Goal: Task Accomplishment & Management: Use online tool/utility

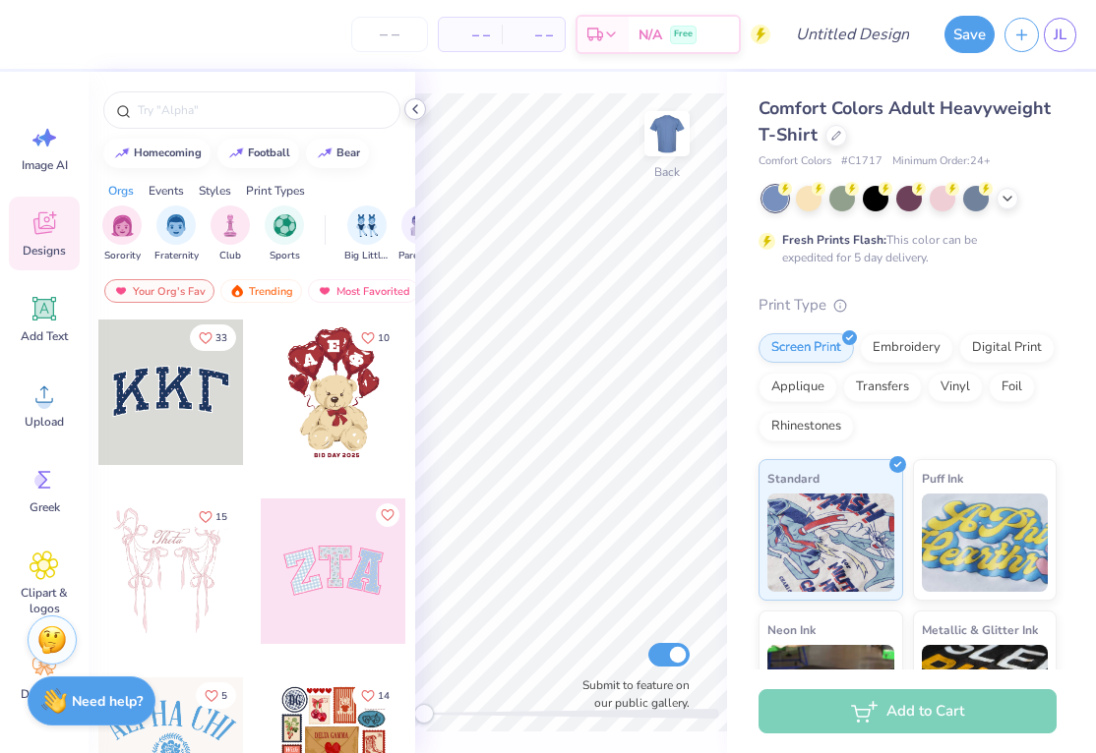
click at [420, 110] on icon at bounding box center [415, 109] width 16 height 16
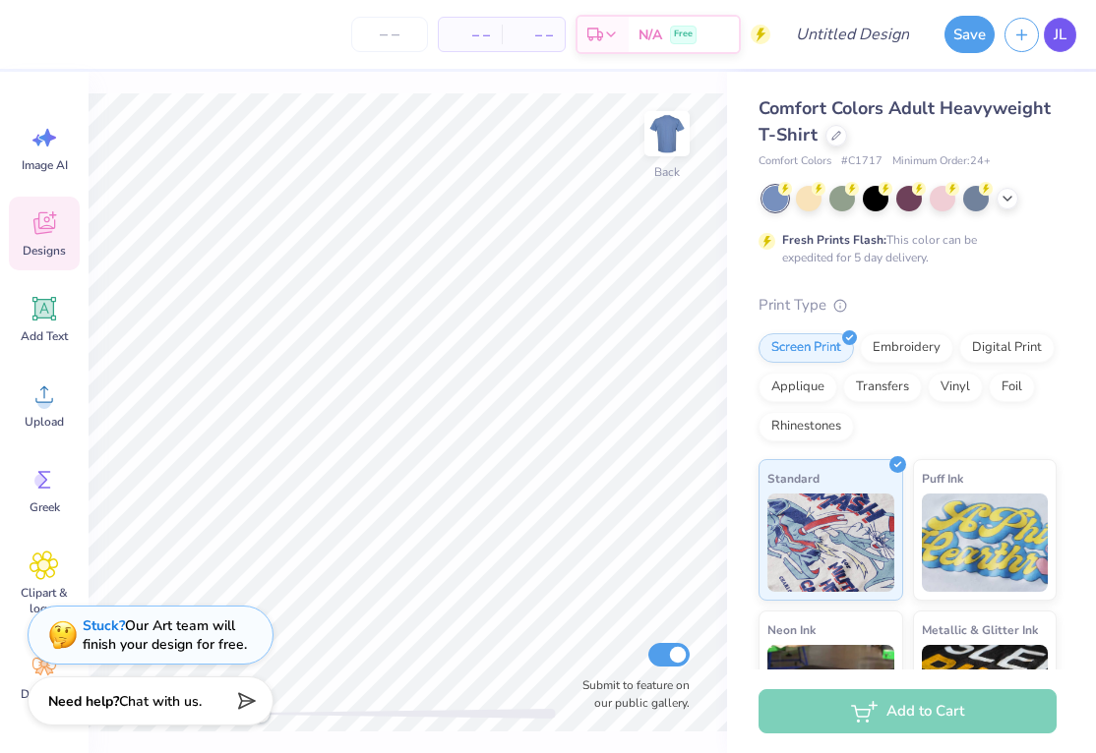
click at [1059, 30] on span "JL" at bounding box center [1059, 35] width 13 height 23
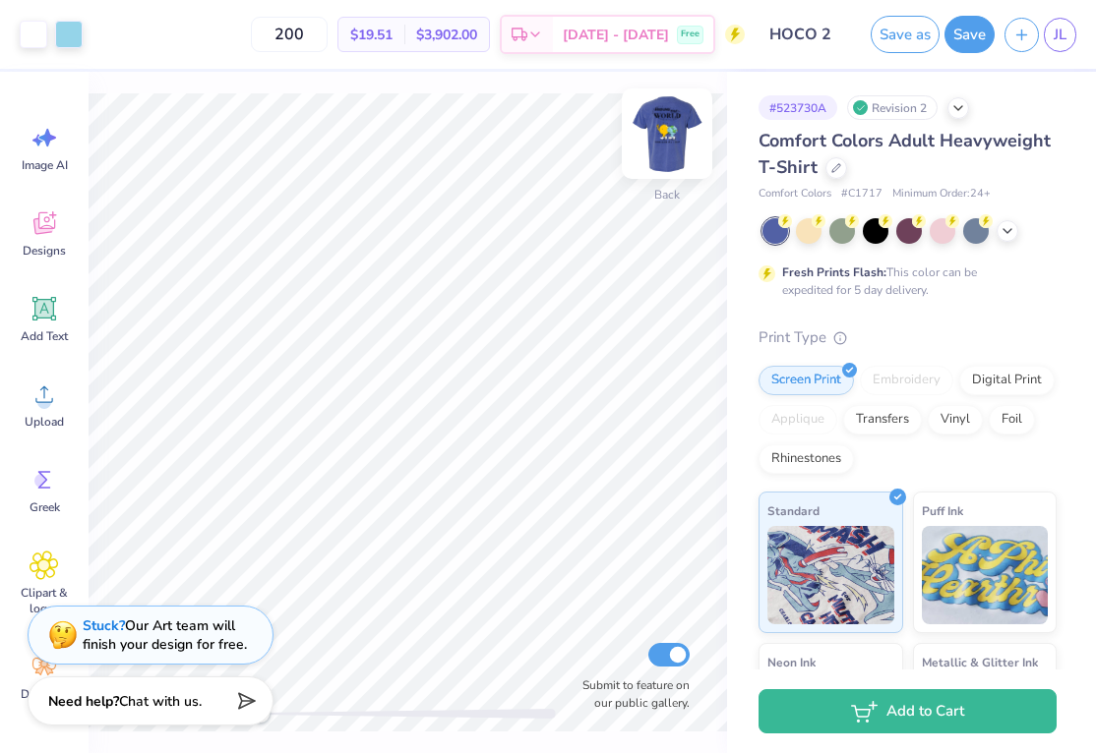
click at [677, 138] on img at bounding box center [666, 133] width 79 height 79
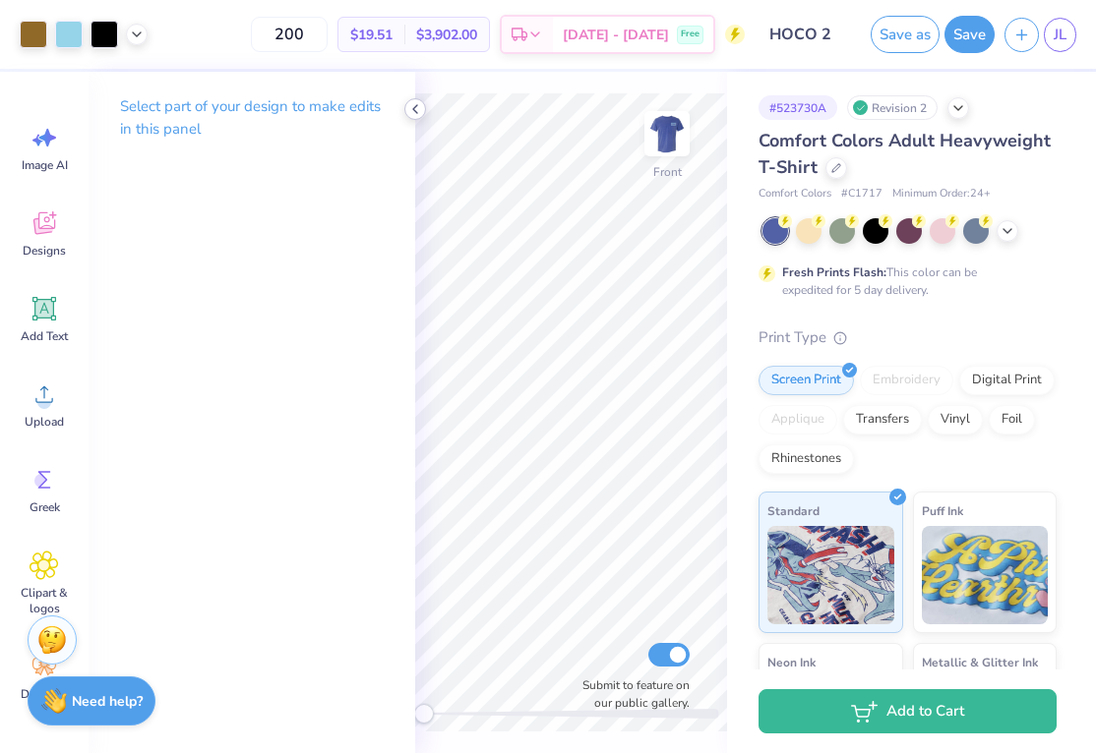
click at [412, 102] on icon at bounding box center [415, 109] width 16 height 16
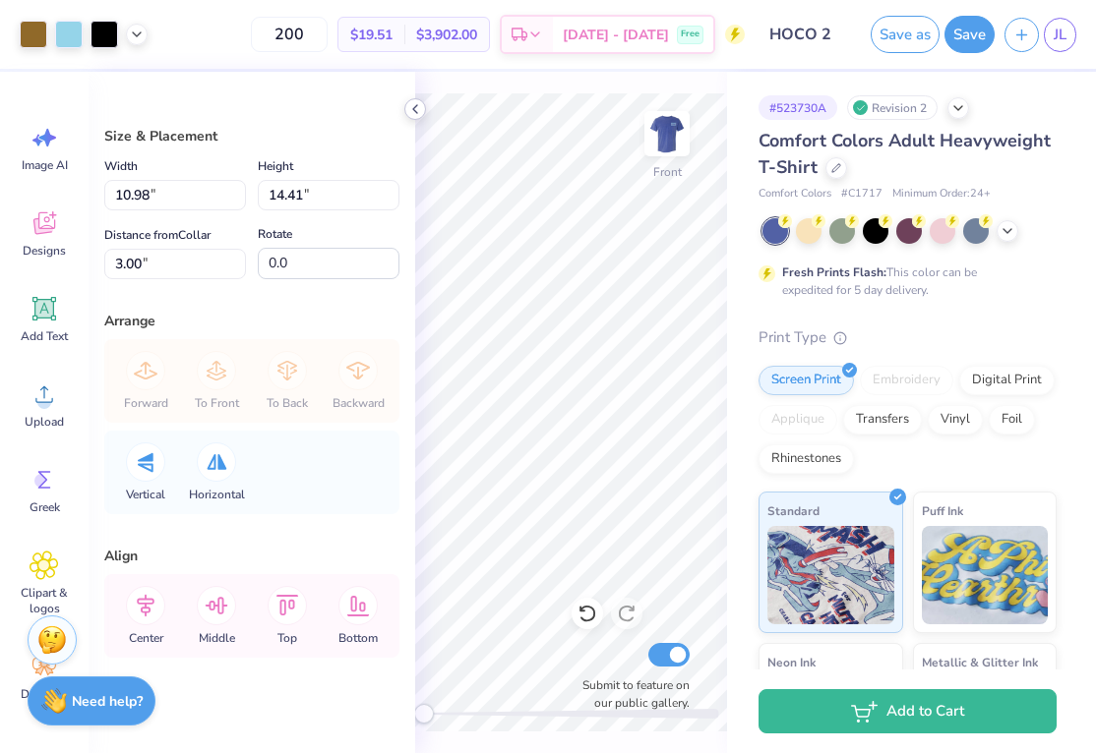
click at [418, 108] on icon at bounding box center [415, 109] width 16 height 16
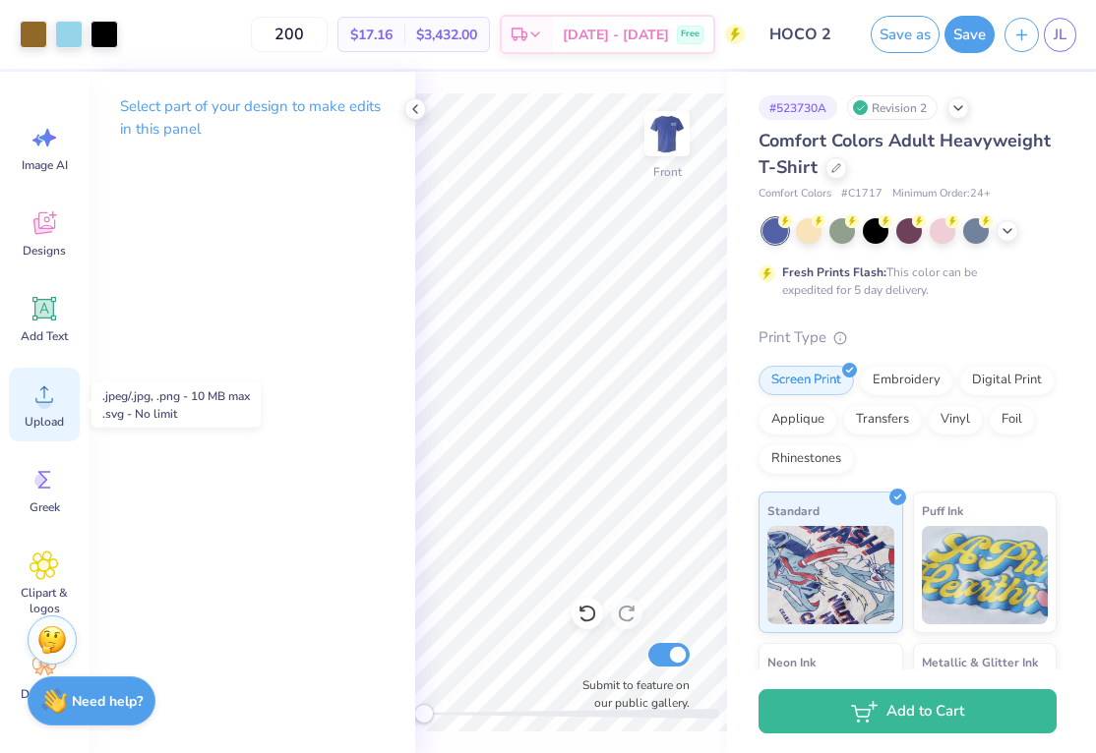
click at [52, 404] on icon at bounding box center [45, 395] width 30 height 30
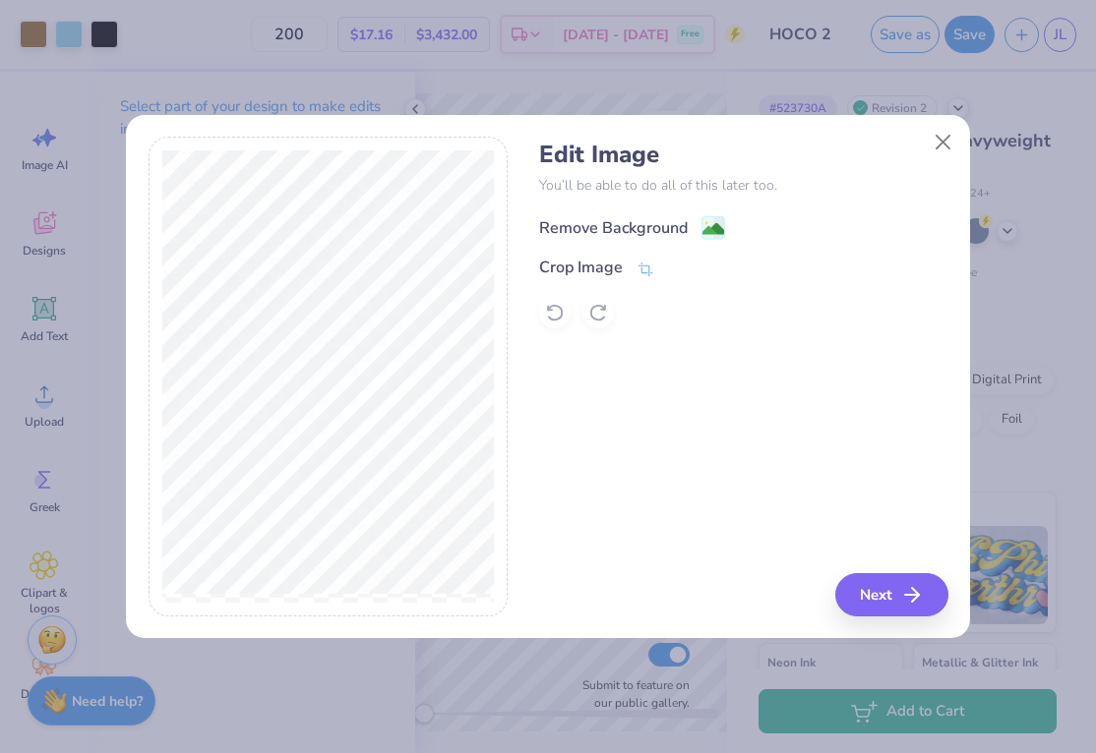
click at [568, 221] on div "Remove Background" at bounding box center [613, 228] width 149 height 24
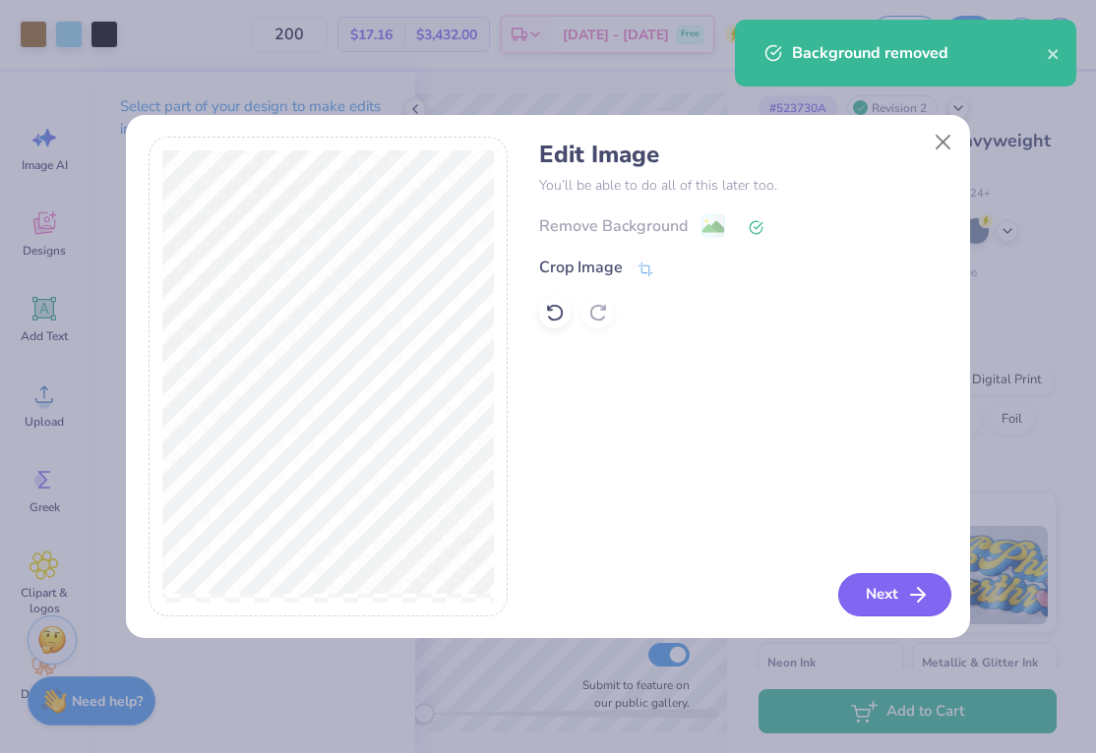
click at [898, 595] on button "Next" at bounding box center [894, 594] width 113 height 43
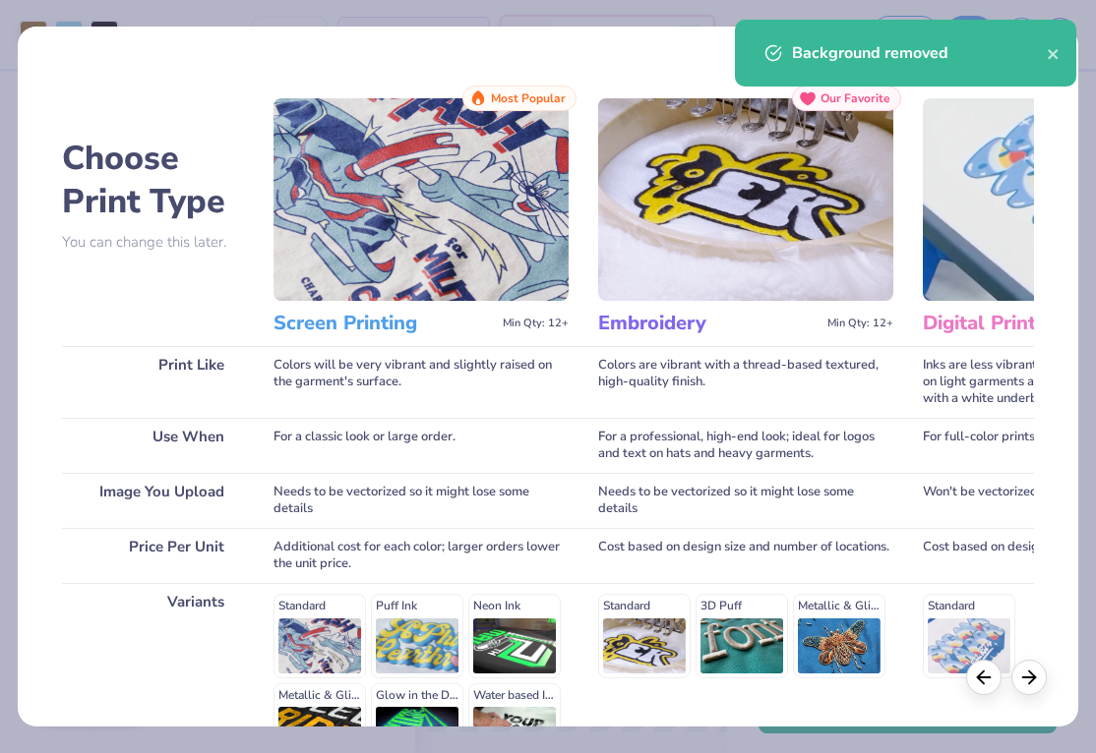
scroll to position [227, 0]
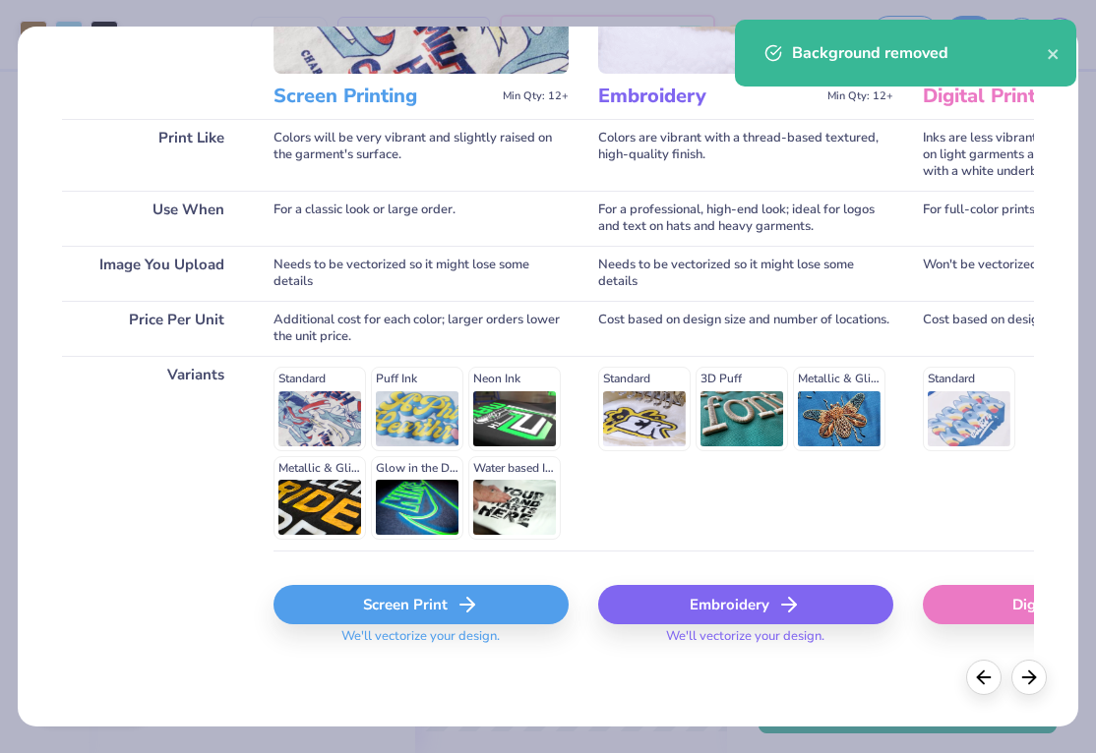
click at [445, 604] on div "Screen Print" at bounding box center [420, 604] width 295 height 39
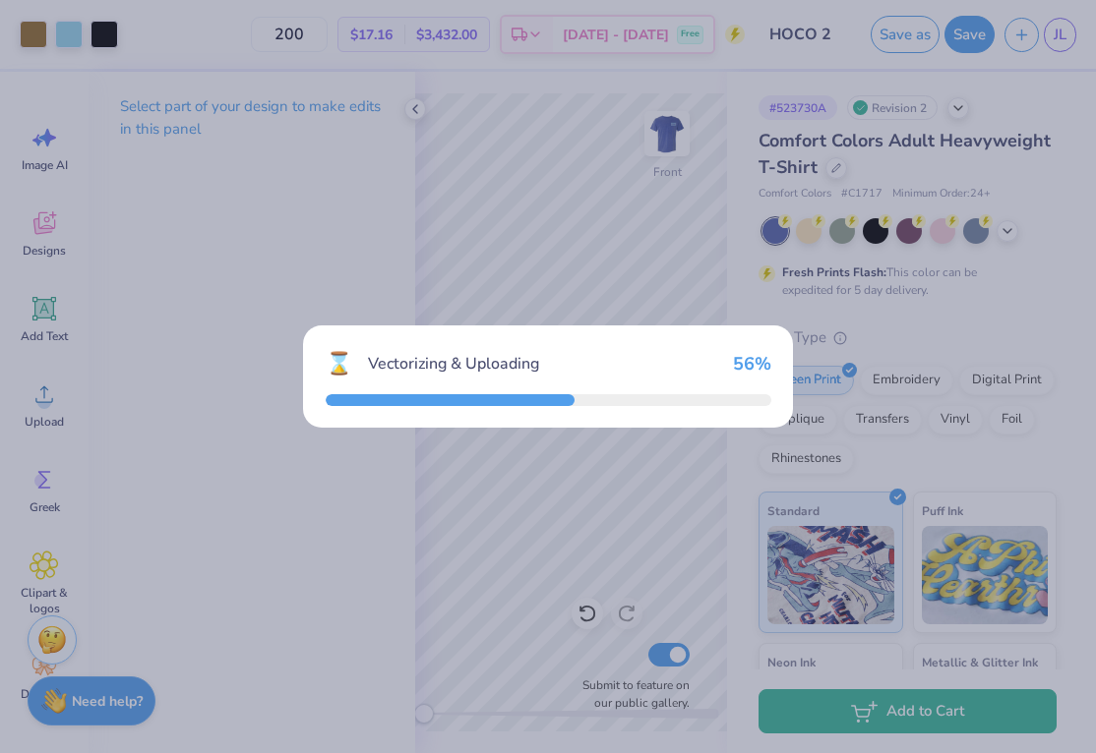
click at [410, 109] on div "⌛ Vectorizing & Uploading 56 %" at bounding box center [548, 376] width 1096 height 753
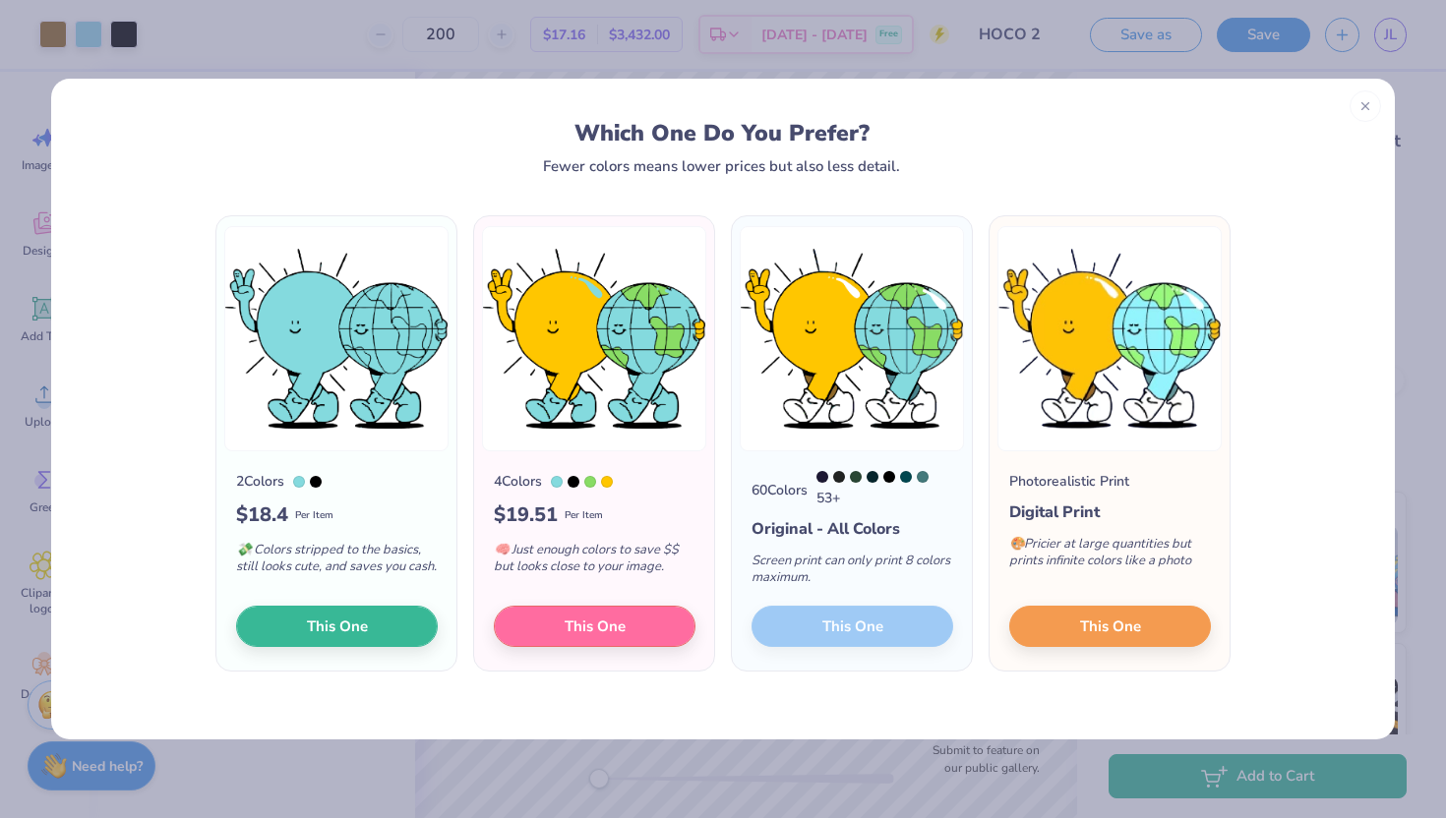
click at [859, 630] on div "60 Colors 53 + Original - All Colors Screen print can only print 8 colors maxim…" at bounding box center [852, 560] width 240 height 219
click at [845, 626] on div "60 Colors 53 + Original - All Colors Screen print can only print 8 colors maxim…" at bounding box center [852, 560] width 240 height 219
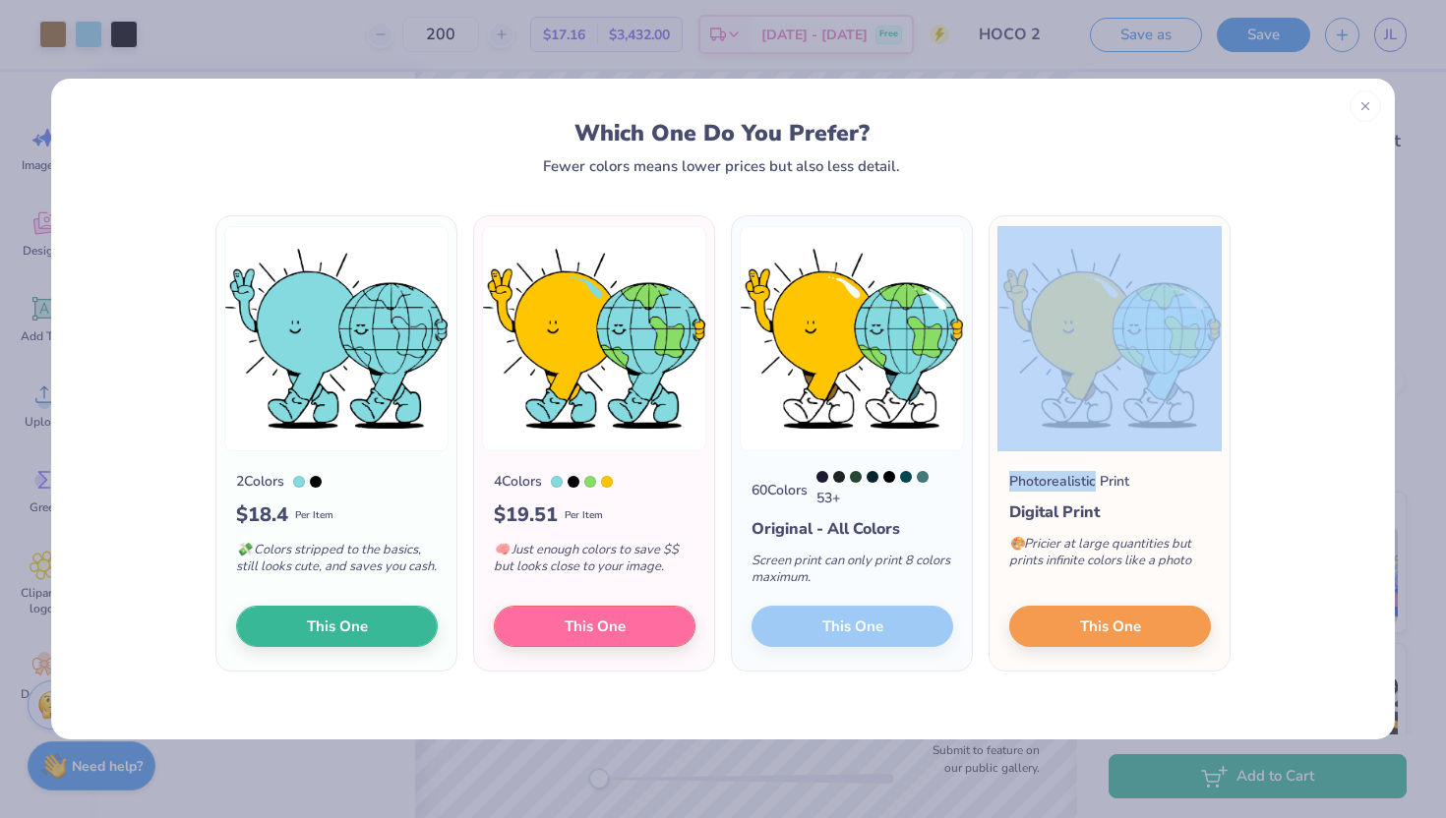
click at [845, 626] on div "60 Colors 53 + Original - All Colors Screen print can only print 8 colors maxim…" at bounding box center [852, 560] width 240 height 219
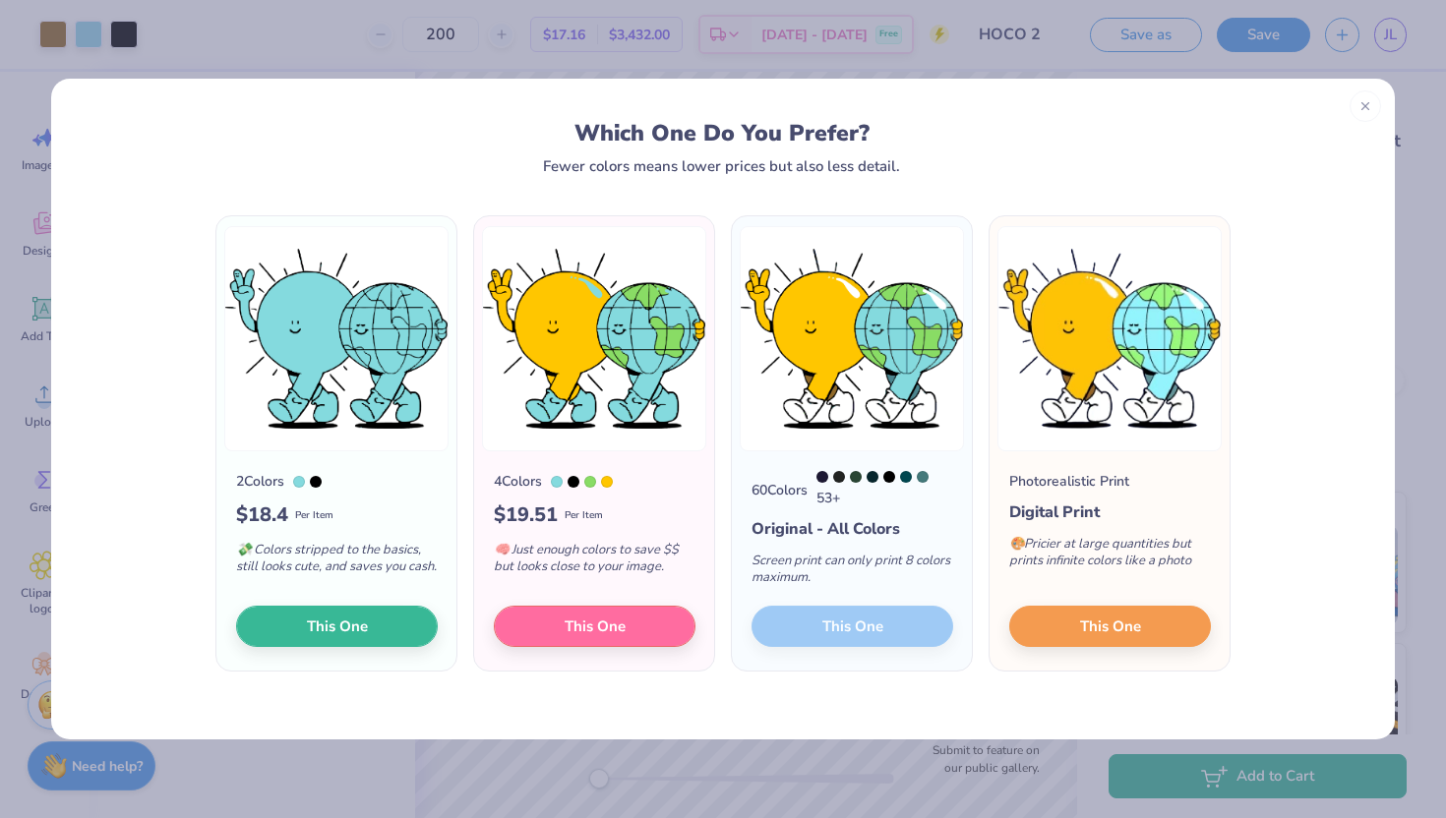
click at [880, 664] on div "60 Colors 53 + Original - All Colors Screen print can only print 8 colors maxim…" at bounding box center [852, 560] width 240 height 219
click at [896, 636] on div "60 Colors 53 + Original - All Colors Screen print can only print 8 colors maxim…" at bounding box center [852, 560] width 240 height 219
click at [924, 689] on div "2 Colors $ 18.4 Per Item 💸 Colors stripped to the basics, still looks cute, and…" at bounding box center [722, 456] width 1343 height 565
click at [631, 330] on img at bounding box center [594, 338] width 224 height 225
click at [1095, 98] on icon at bounding box center [1365, 103] width 14 height 14
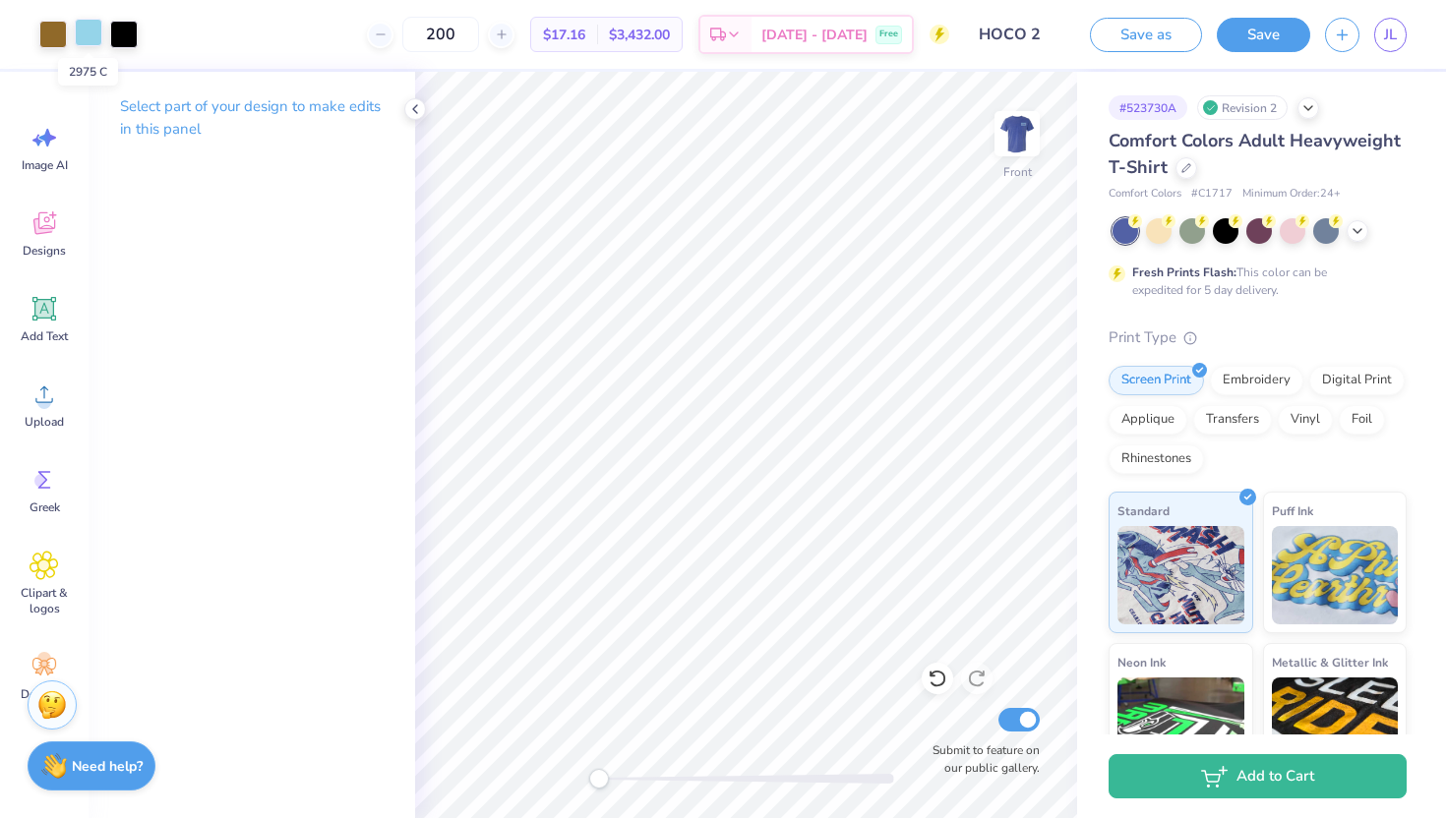
click at [89, 35] on div at bounding box center [89, 33] width 28 height 28
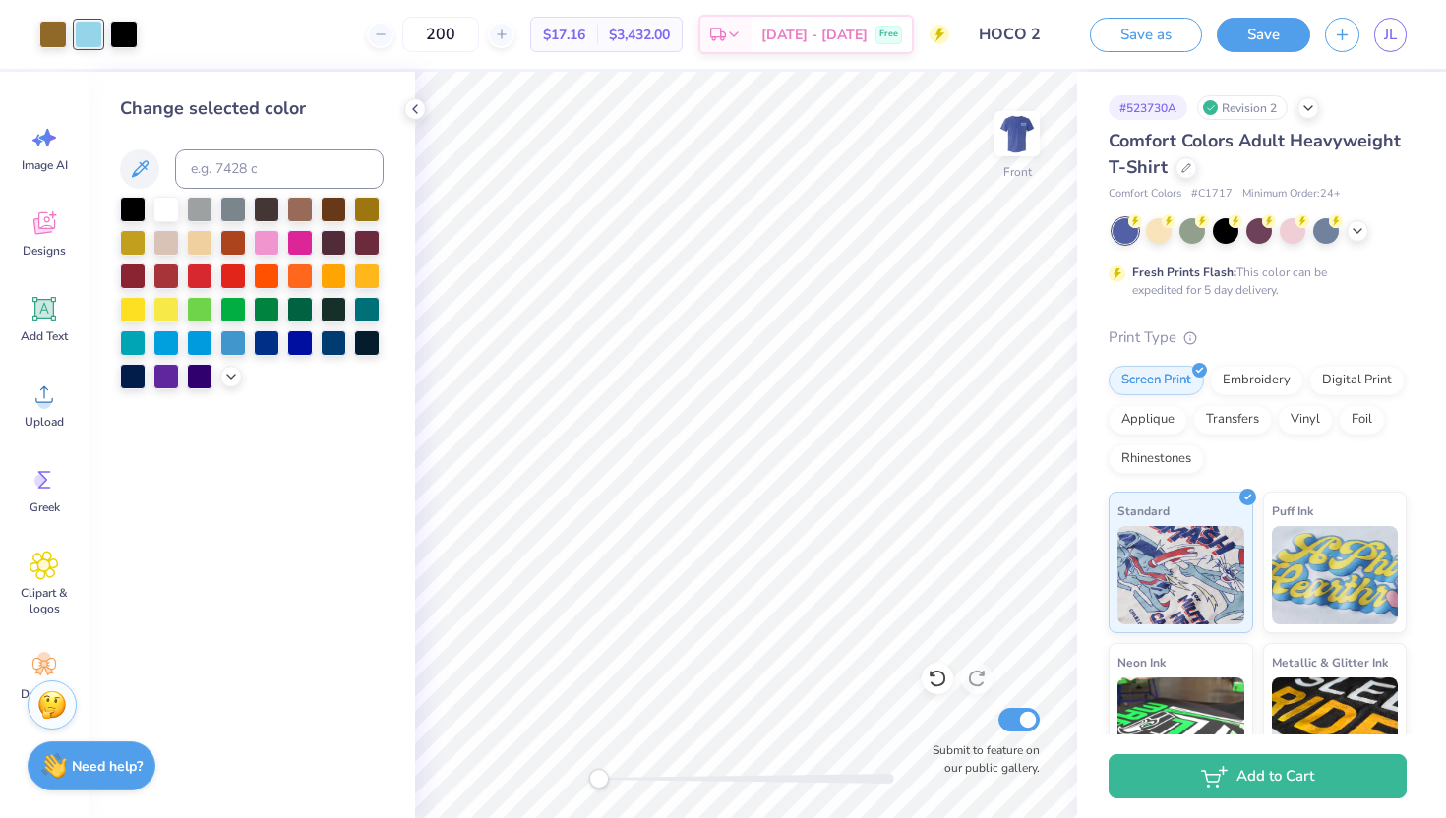
click at [89, 30] on div at bounding box center [89, 35] width 28 height 28
click at [89, 42] on div at bounding box center [89, 35] width 28 height 28
click at [414, 104] on icon at bounding box center [415, 109] width 16 height 16
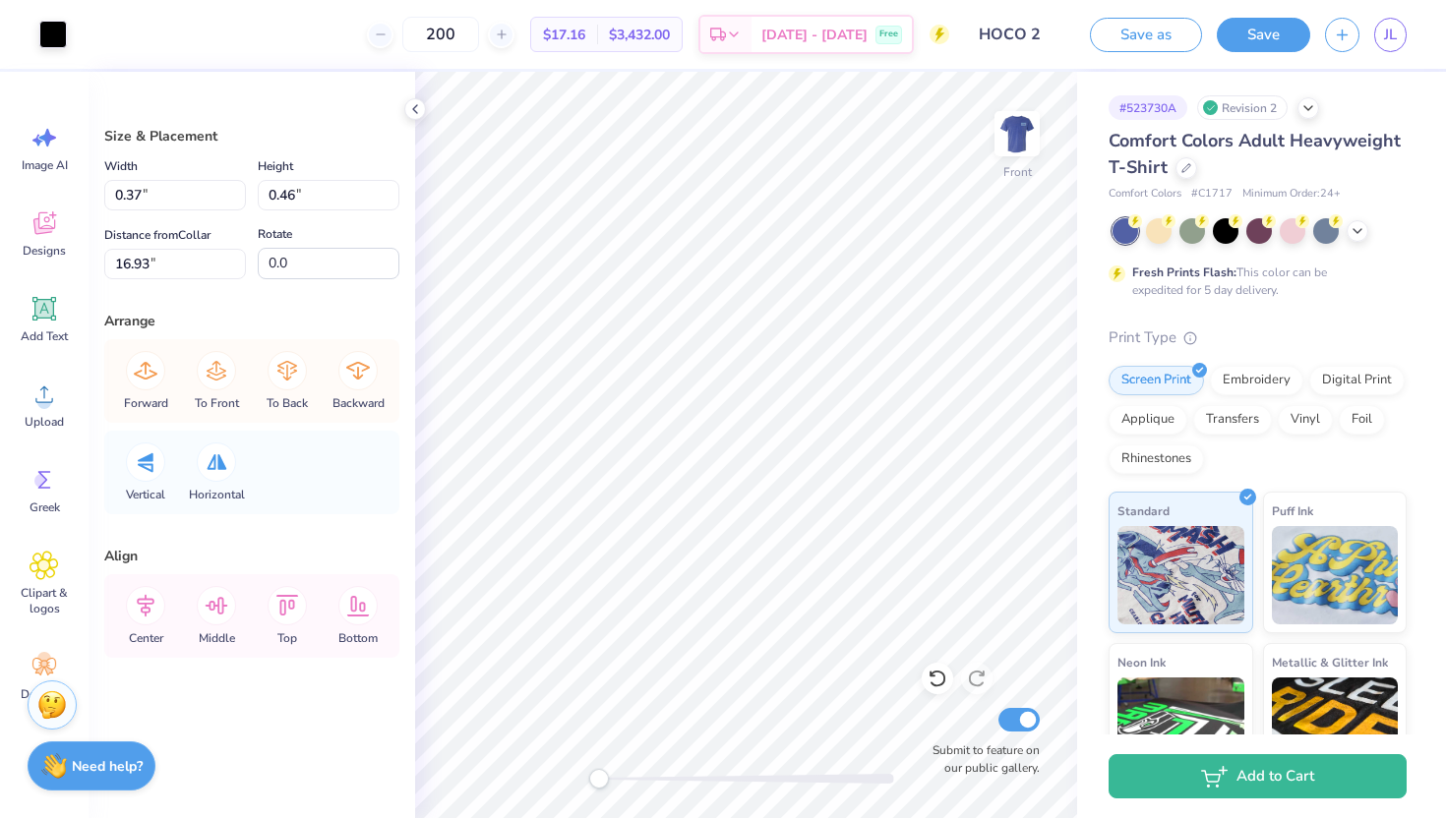
click at [381, 443] on div "Vertical Horizontal" at bounding box center [251, 473] width 283 height 84
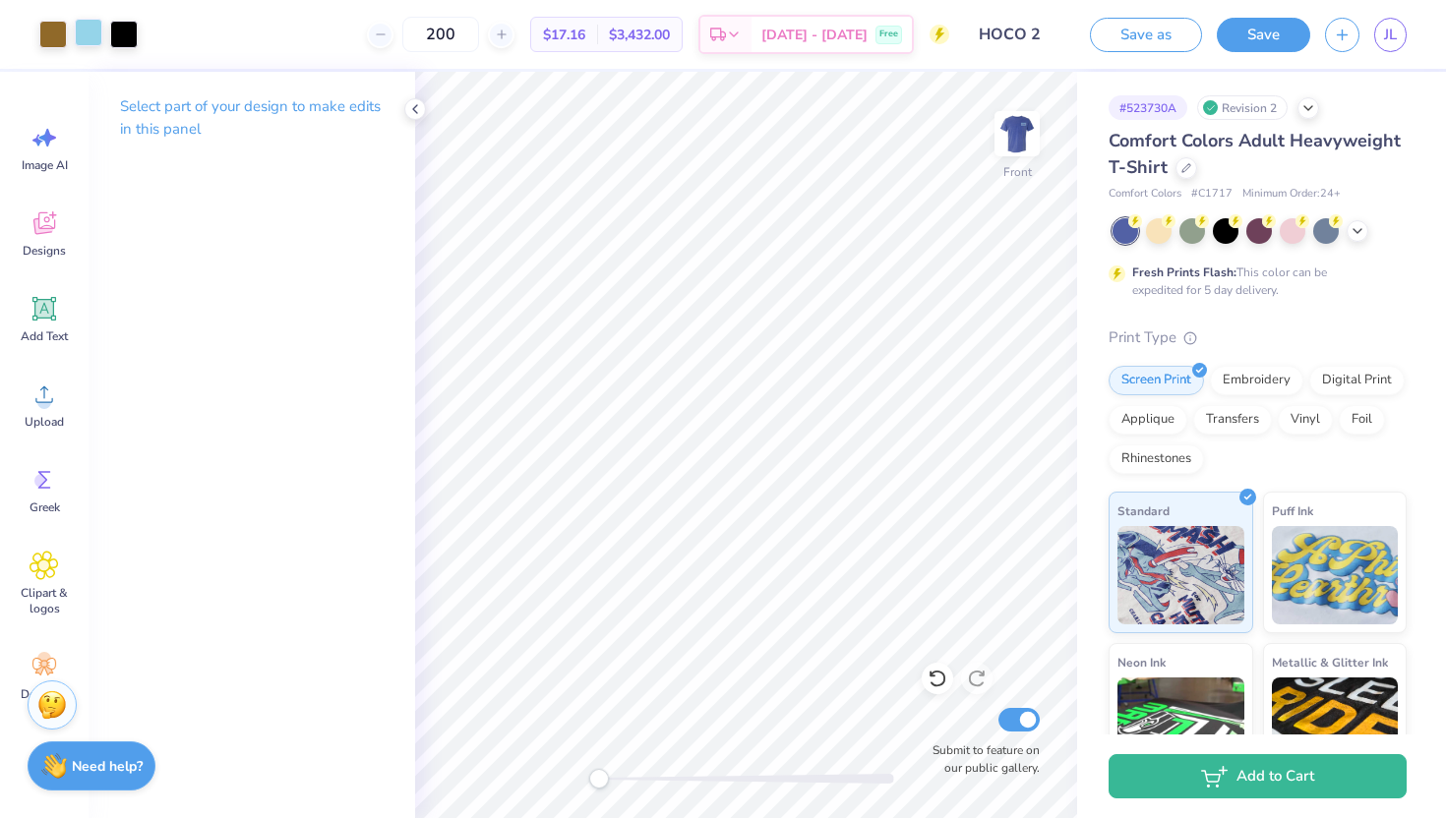
click at [84, 39] on div at bounding box center [89, 33] width 28 height 28
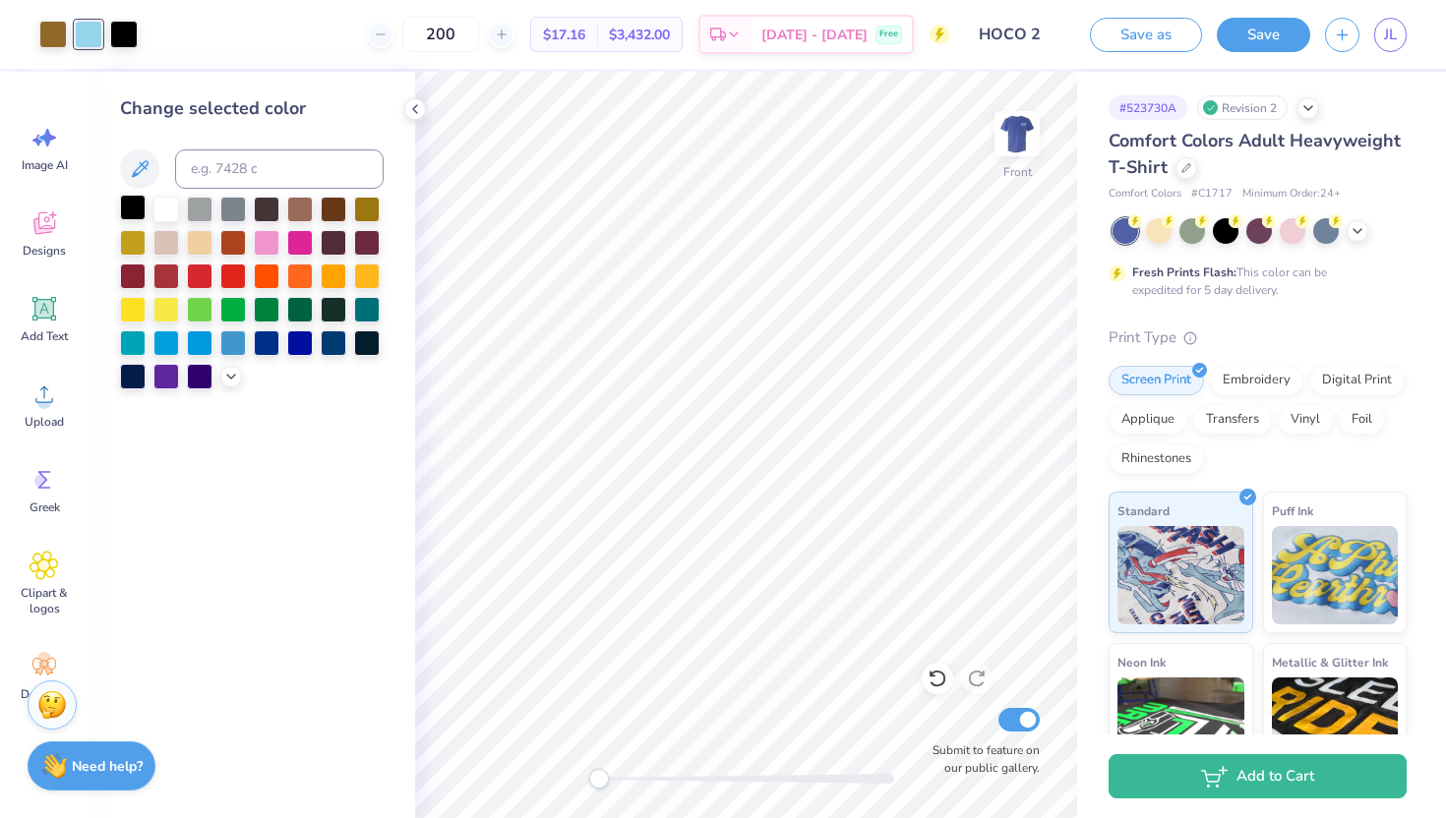
click at [134, 209] on div at bounding box center [133, 208] width 26 height 26
click at [54, 35] on div at bounding box center [53, 33] width 28 height 28
click at [131, 208] on div at bounding box center [133, 208] width 26 height 26
click at [413, 106] on icon at bounding box center [415, 109] width 16 height 16
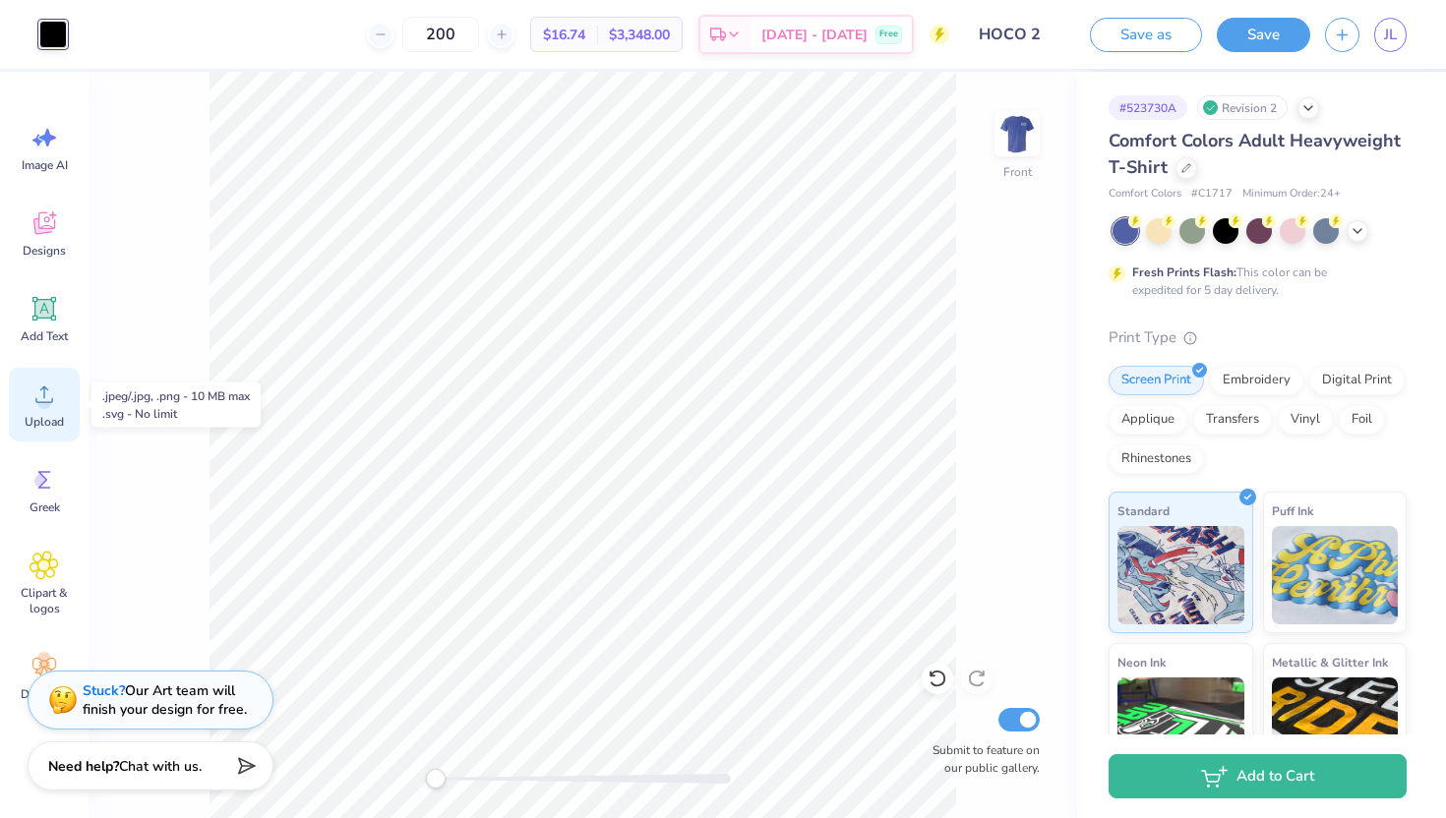
click at [45, 400] on circle at bounding box center [44, 402] width 14 height 14
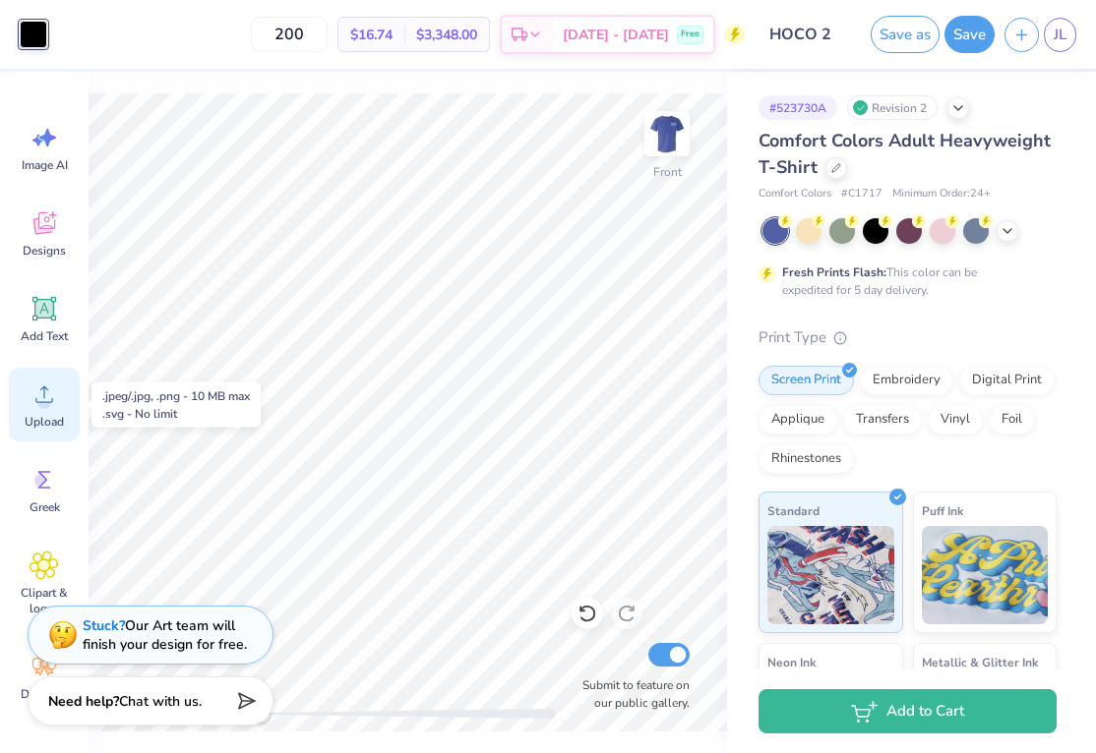
click at [48, 391] on icon at bounding box center [45, 395] width 30 height 30
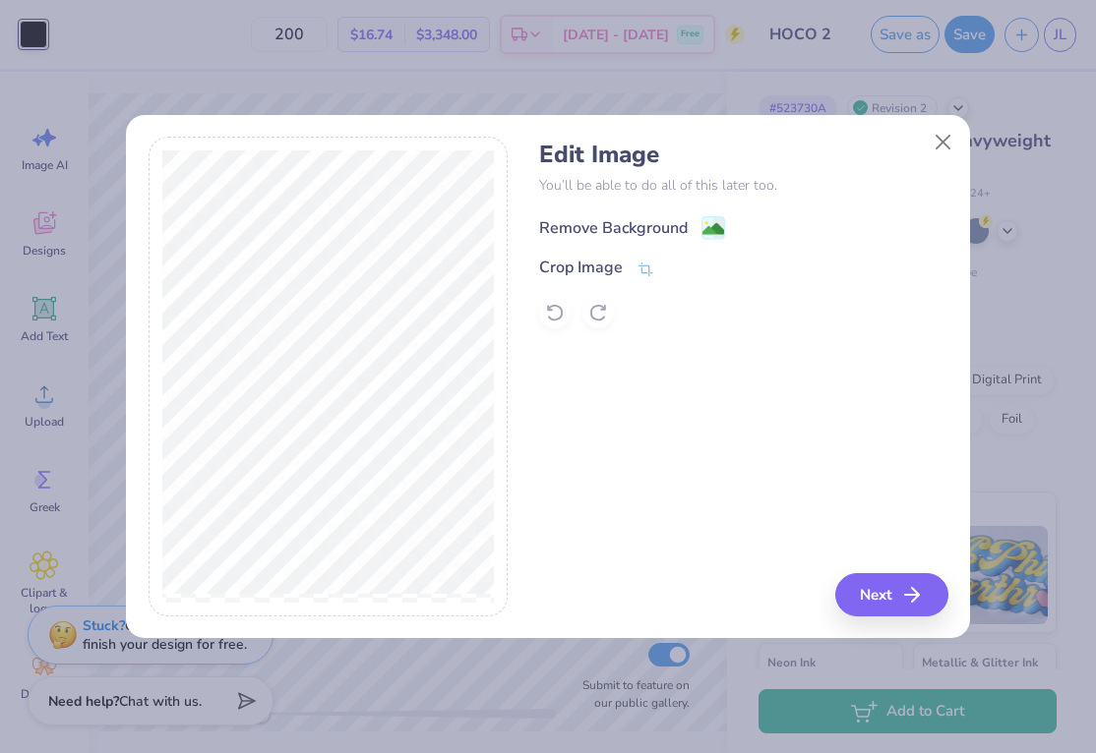
click at [586, 230] on div "Remove Background" at bounding box center [613, 228] width 149 height 24
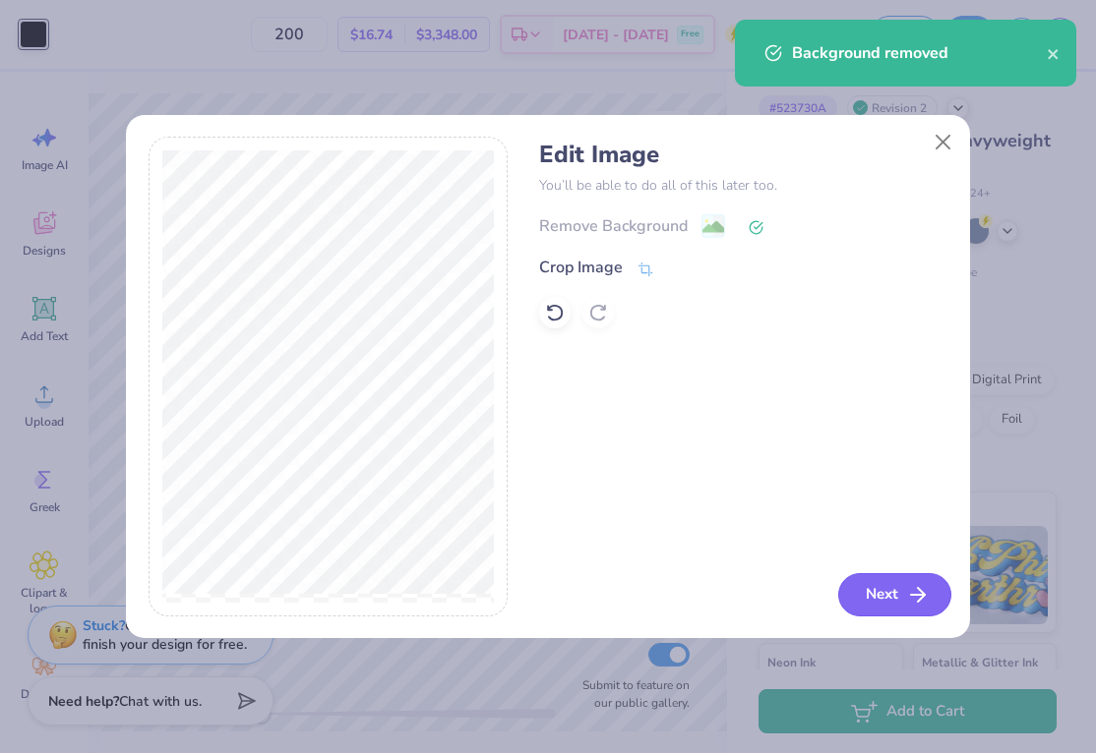
click at [875, 596] on button "Next" at bounding box center [894, 594] width 113 height 43
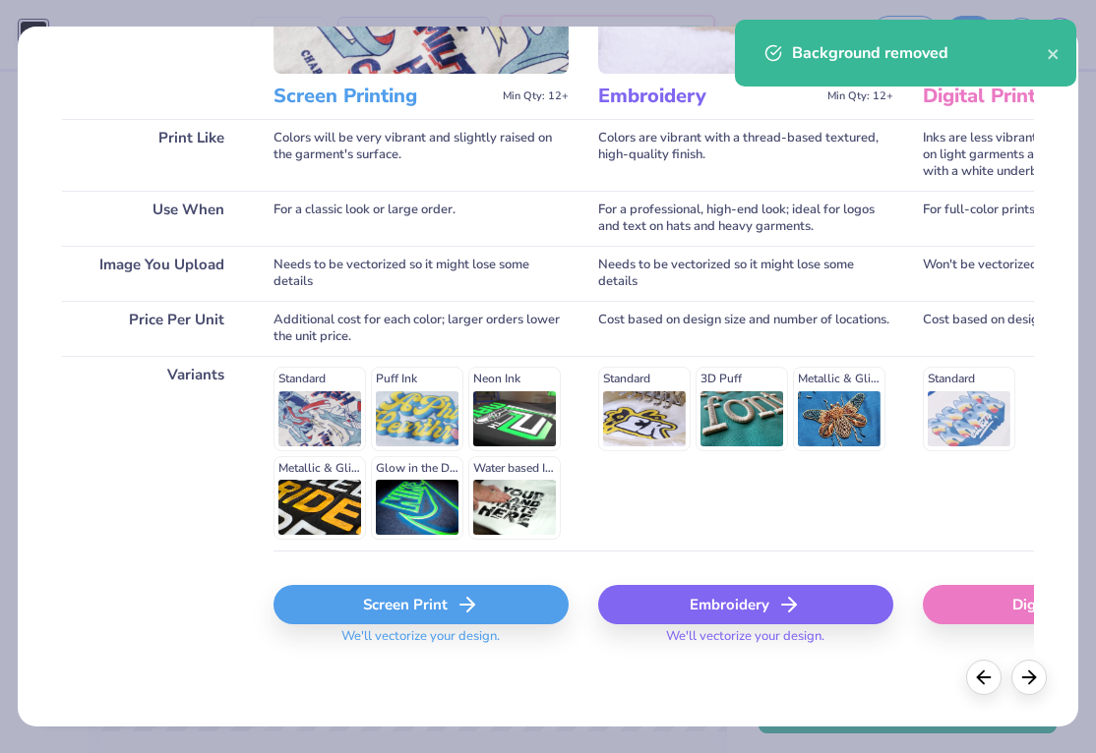
click at [488, 603] on div "Screen Print" at bounding box center [420, 604] width 295 height 39
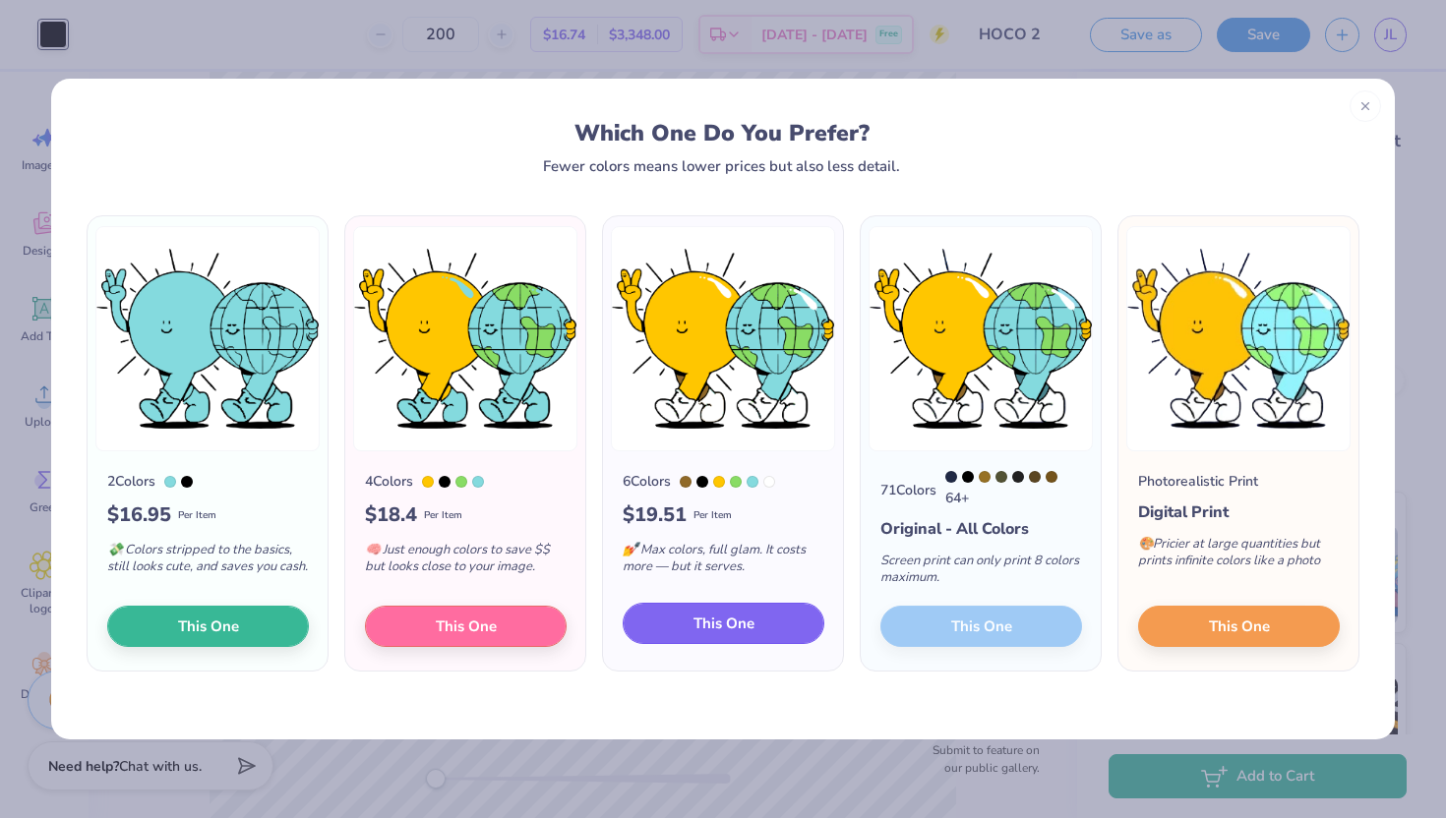
click at [741, 630] on span "This One" at bounding box center [723, 624] width 61 height 23
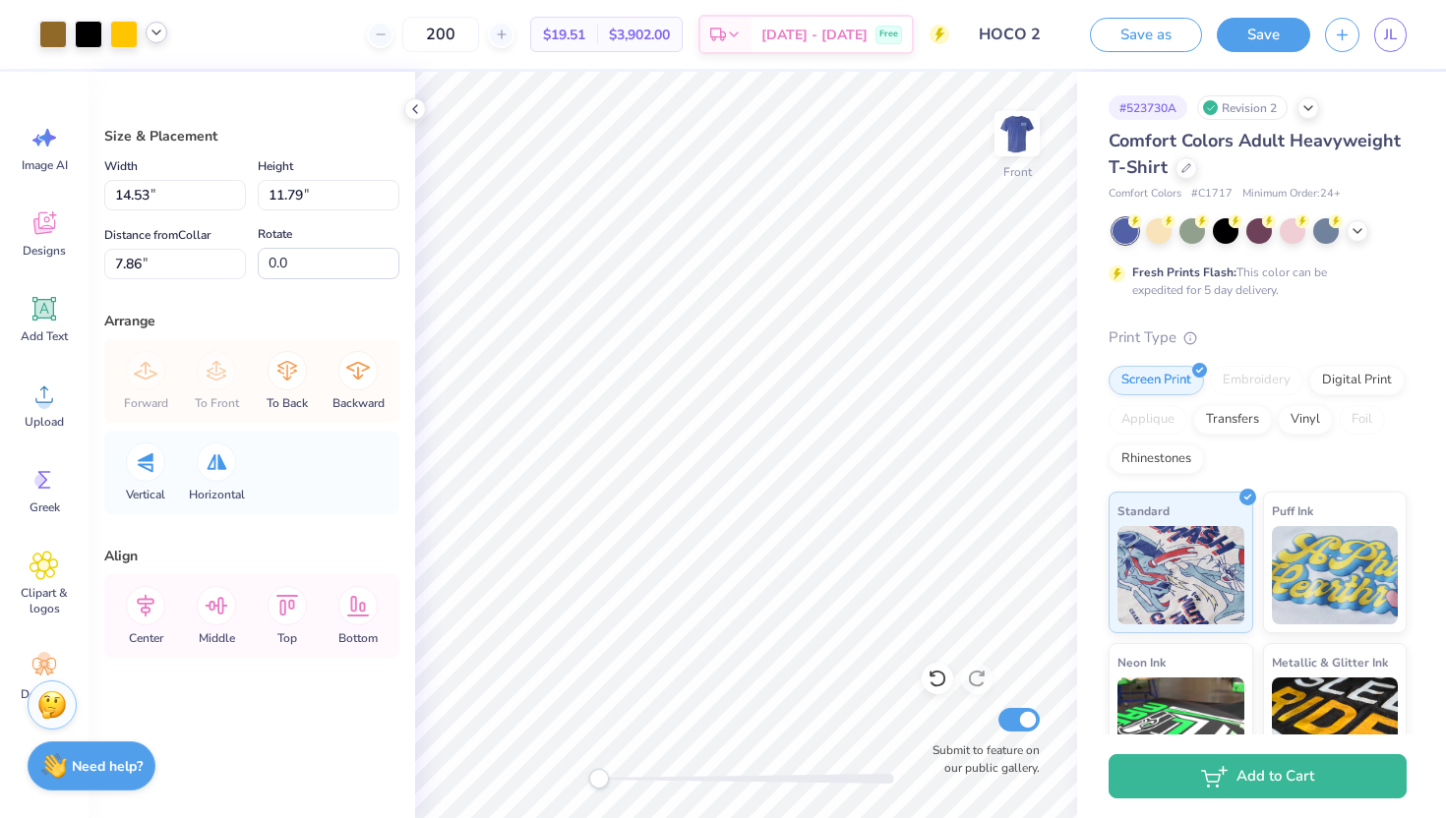
click at [163, 31] on icon at bounding box center [157, 33] width 16 height 16
click at [166, 77] on div at bounding box center [157, 83] width 28 height 28
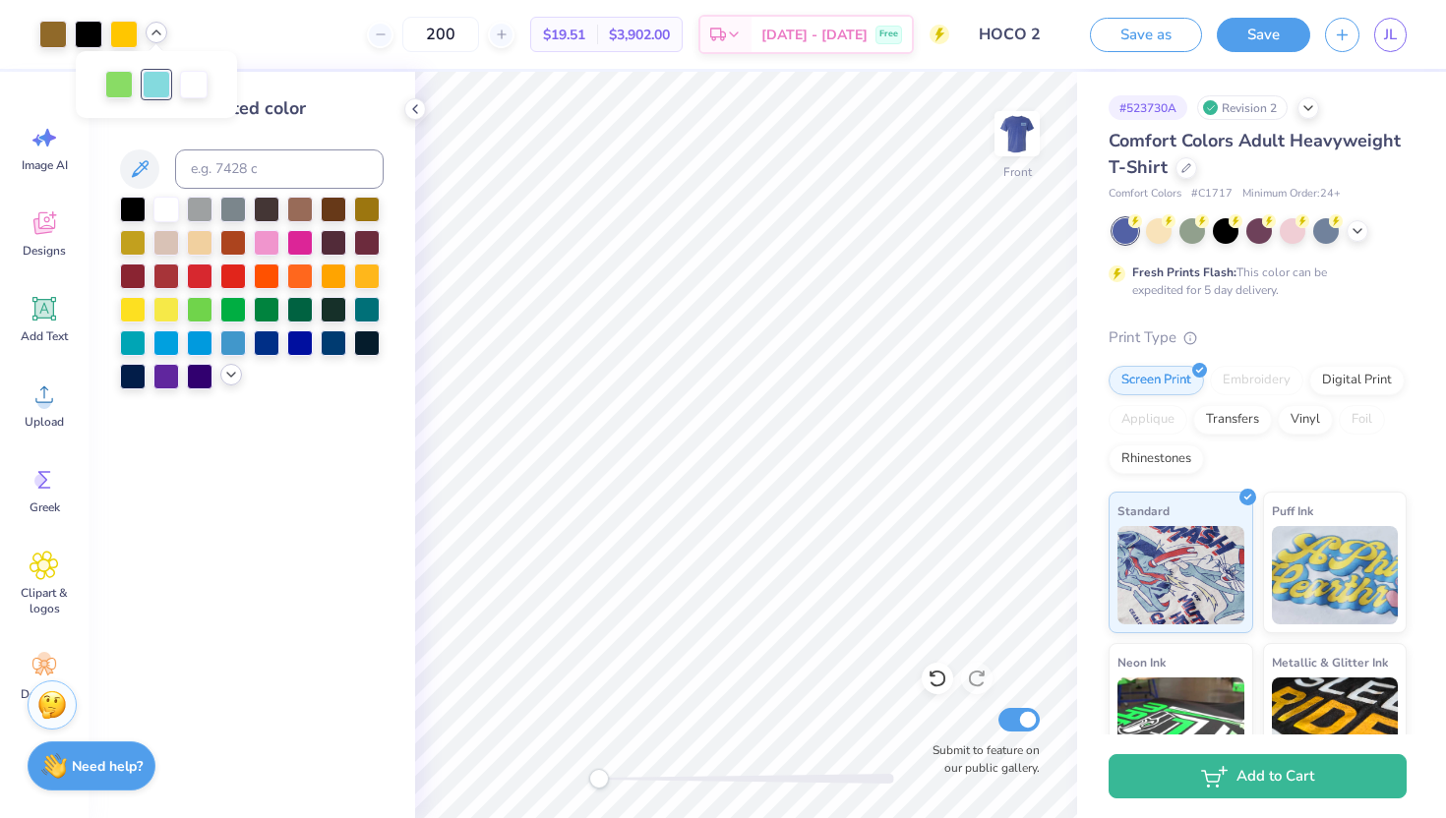
click at [225, 372] on icon at bounding box center [231, 375] width 16 height 16
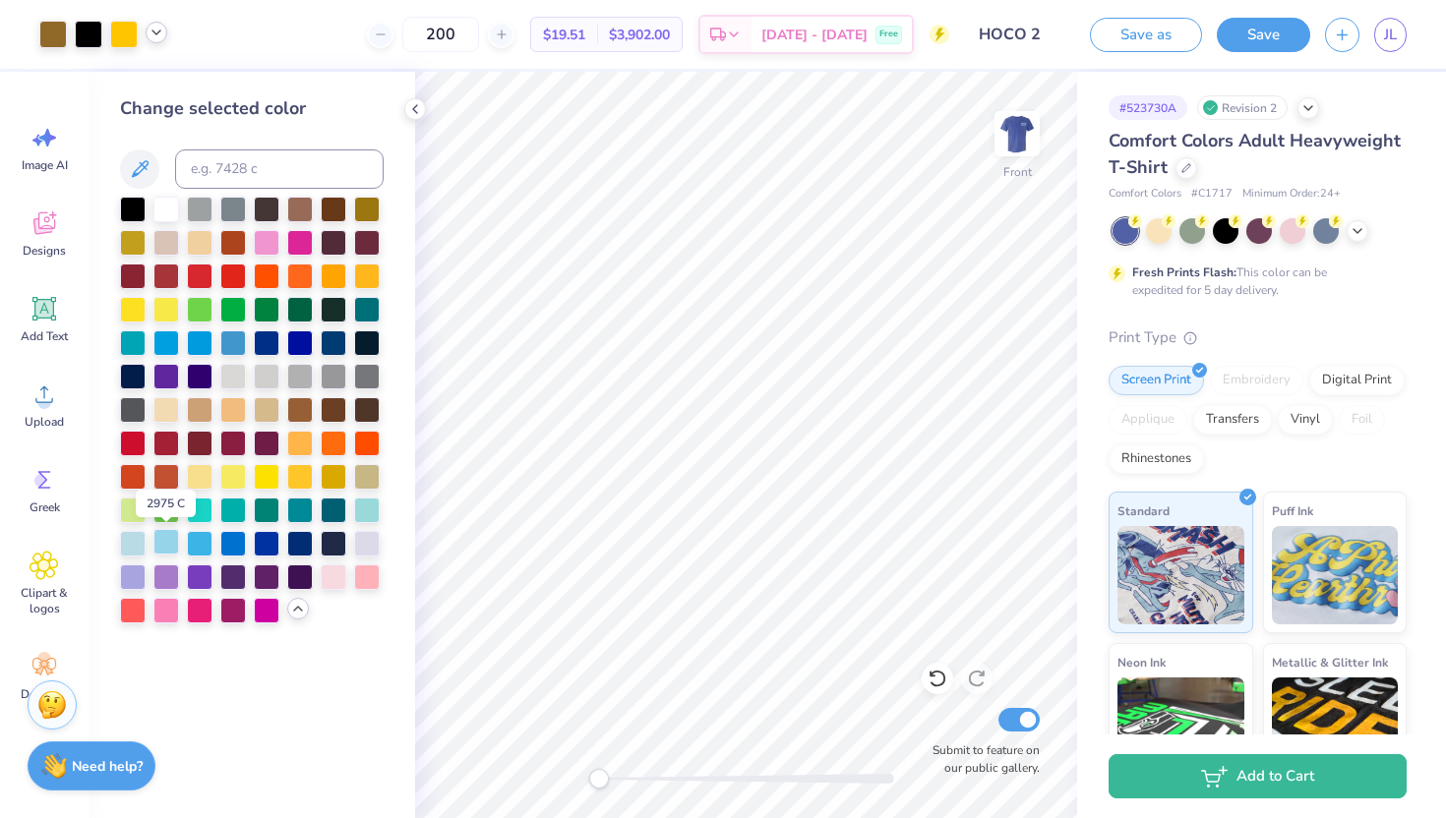
click at [170, 541] on div at bounding box center [166, 542] width 26 height 26
click at [149, 37] on icon at bounding box center [157, 33] width 16 height 16
click at [118, 81] on div at bounding box center [119, 84] width 28 height 28
click at [169, 509] on div at bounding box center [166, 509] width 26 height 26
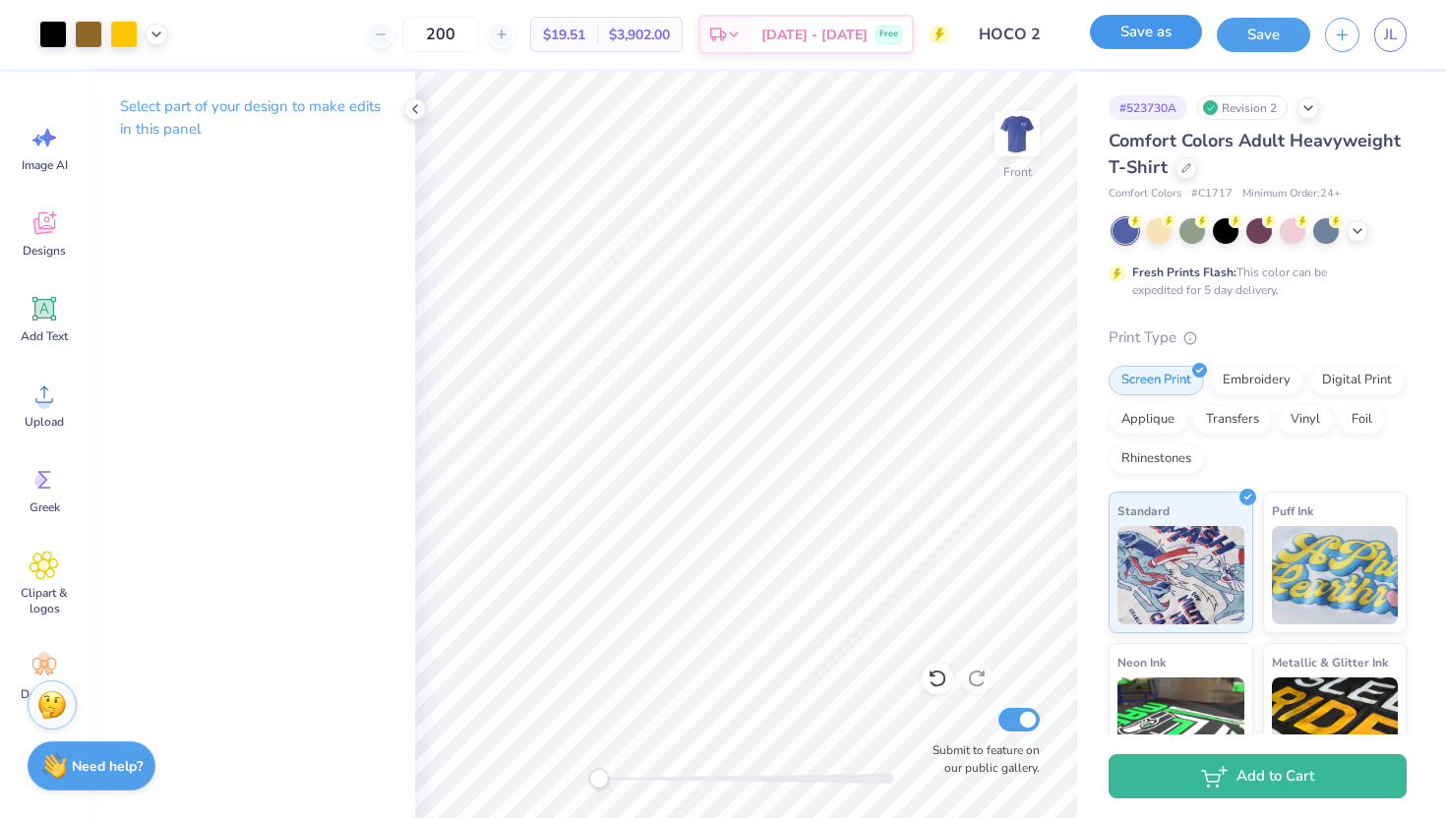
click at [1095, 35] on button "Save as" at bounding box center [1146, 32] width 112 height 34
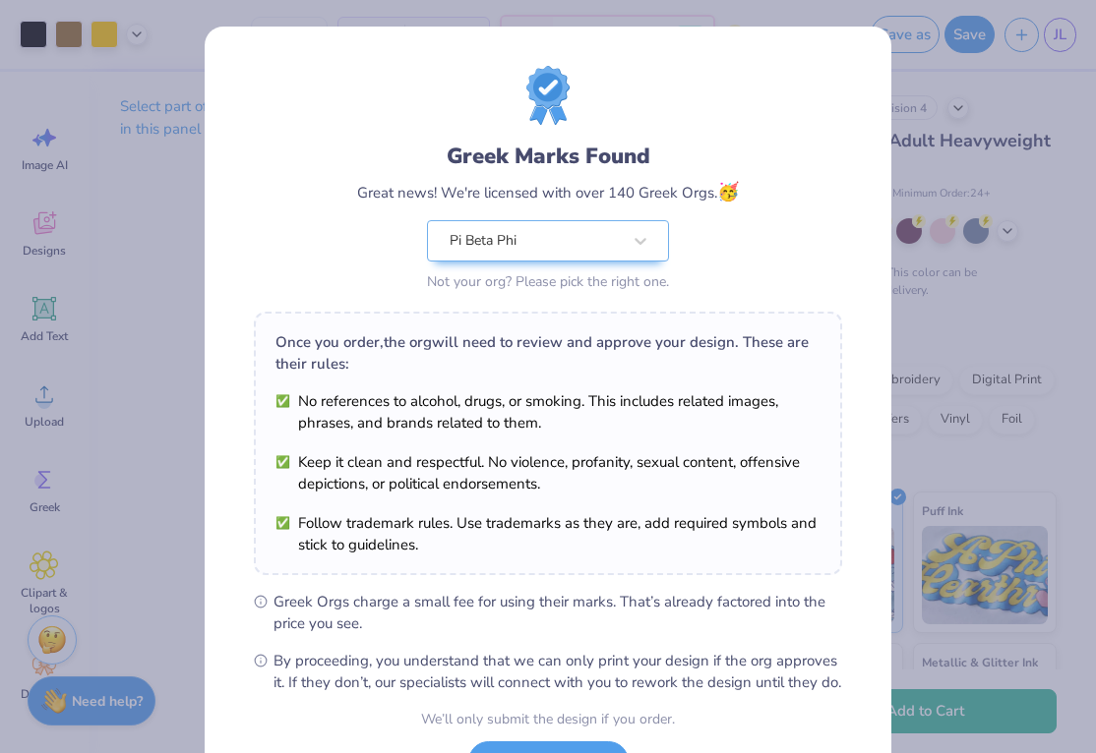
scroll to position [167, 0]
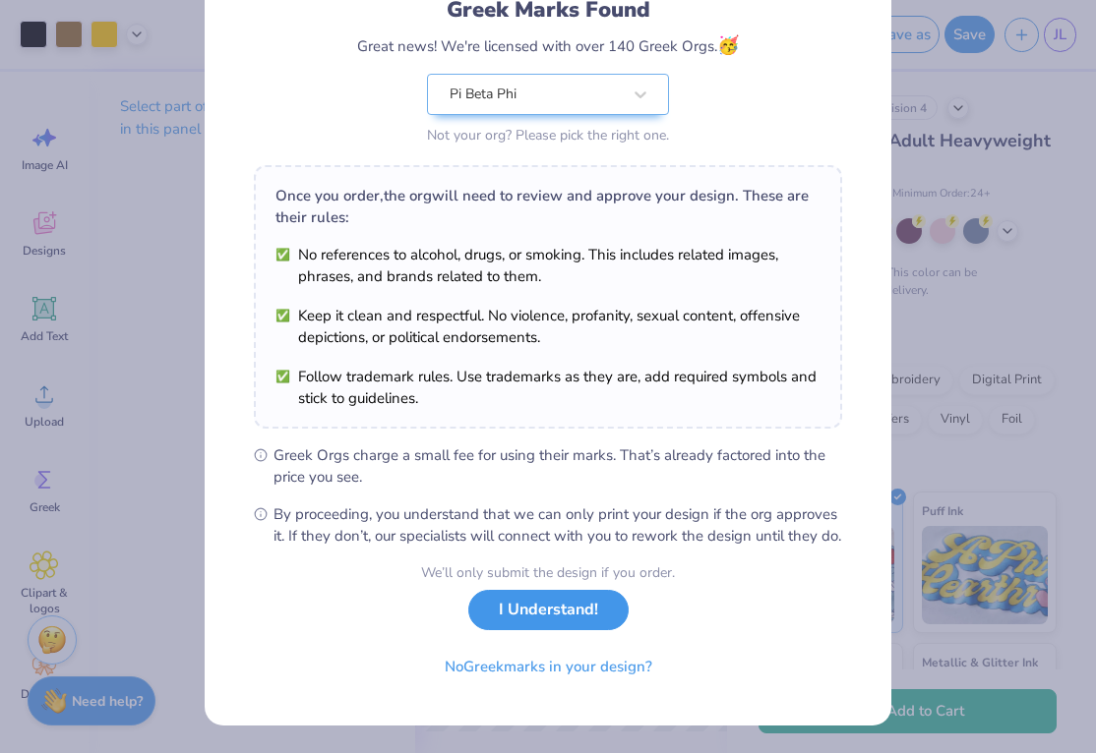
click at [556, 615] on button "I Understand!" at bounding box center [548, 610] width 160 height 40
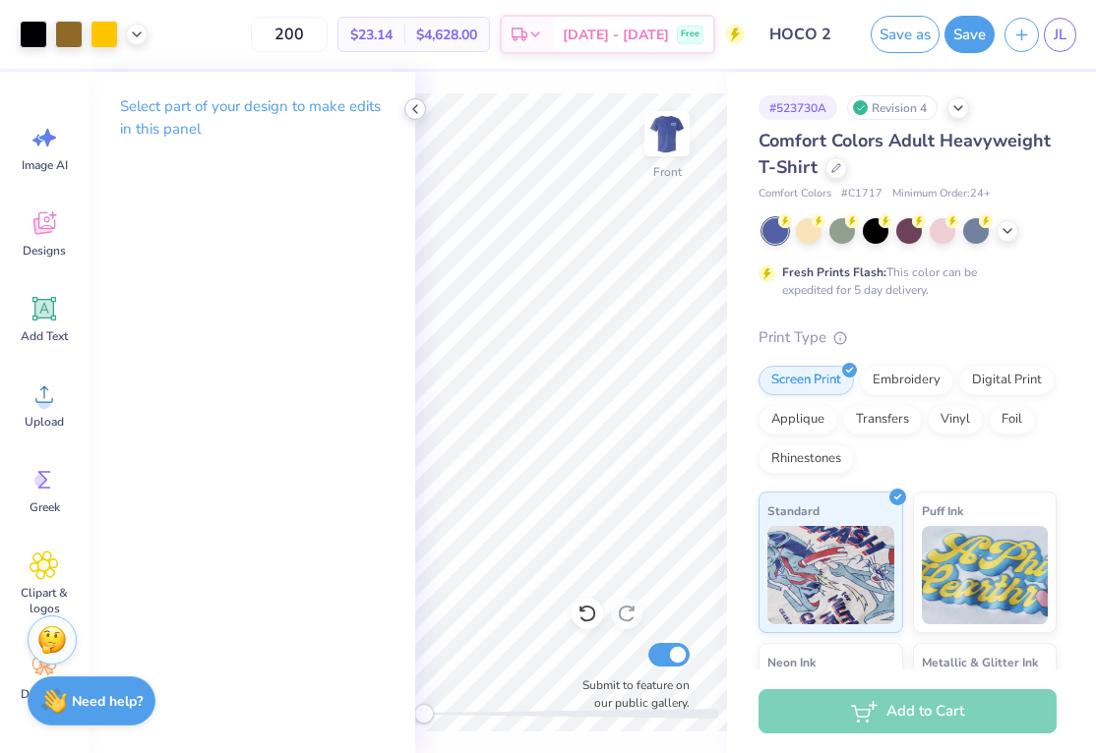
click at [419, 113] on icon at bounding box center [415, 109] width 16 height 16
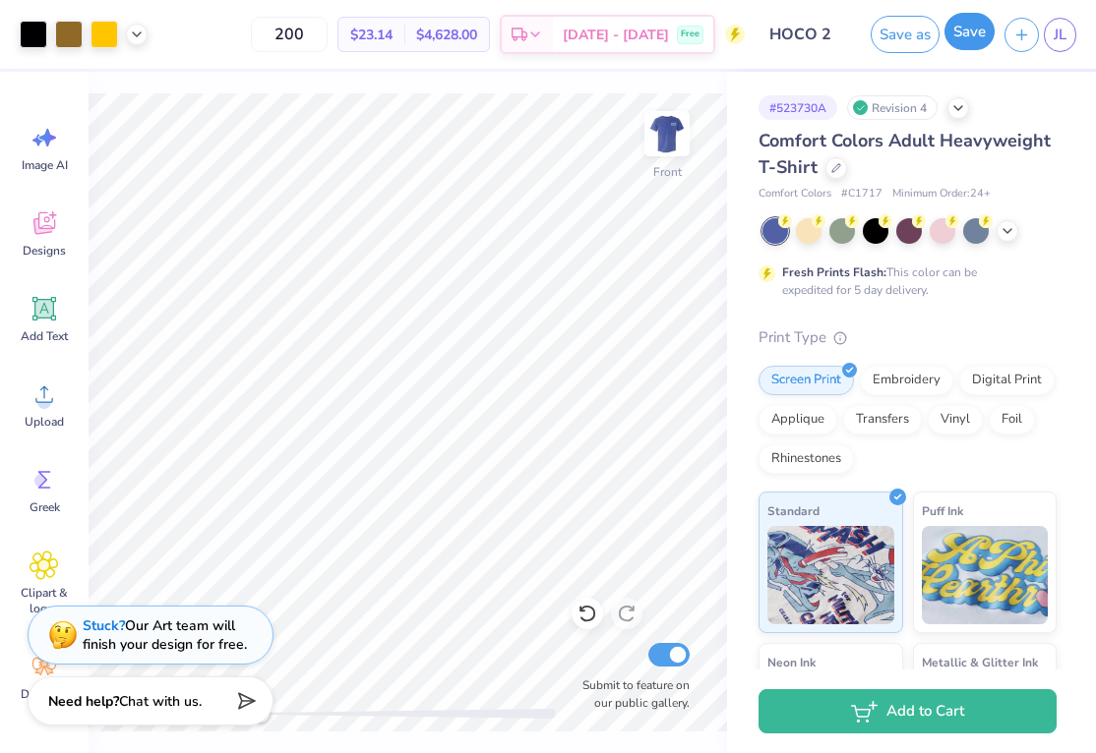
click at [967, 41] on button "Save" at bounding box center [969, 31] width 50 height 37
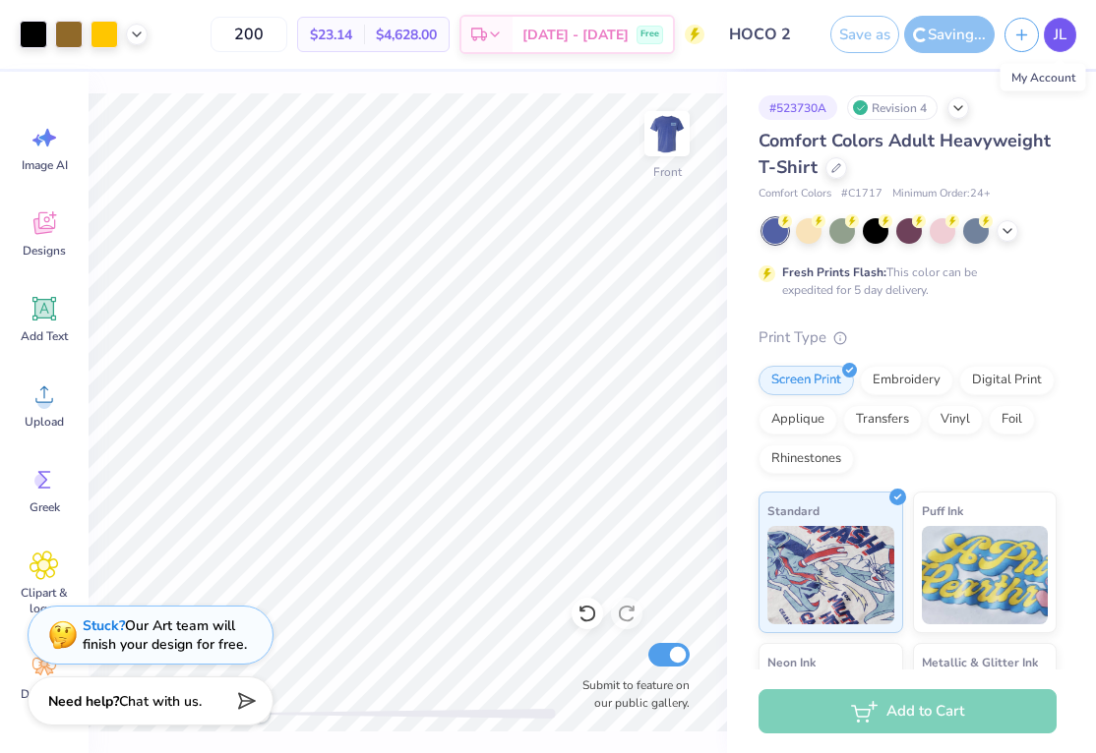
click at [1061, 33] on span "JL" at bounding box center [1059, 35] width 13 height 23
